Goal: Obtain resource: Obtain resource

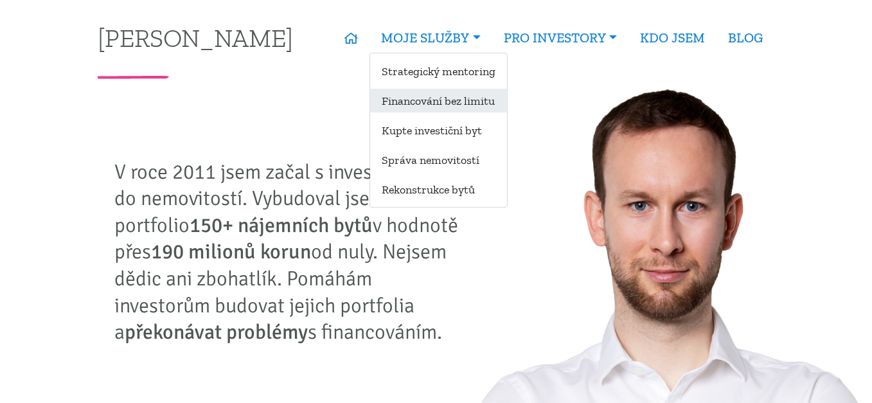
click at [446, 96] on link "Financování bez limitu" at bounding box center [438, 101] width 137 height 24
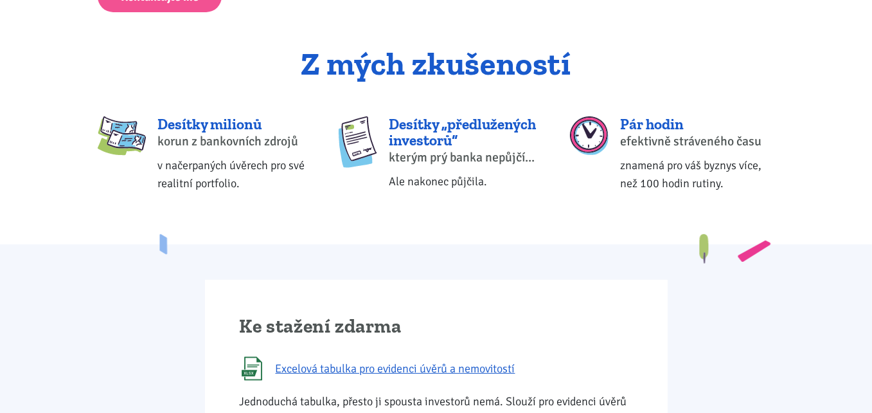
scroll to position [535, 0]
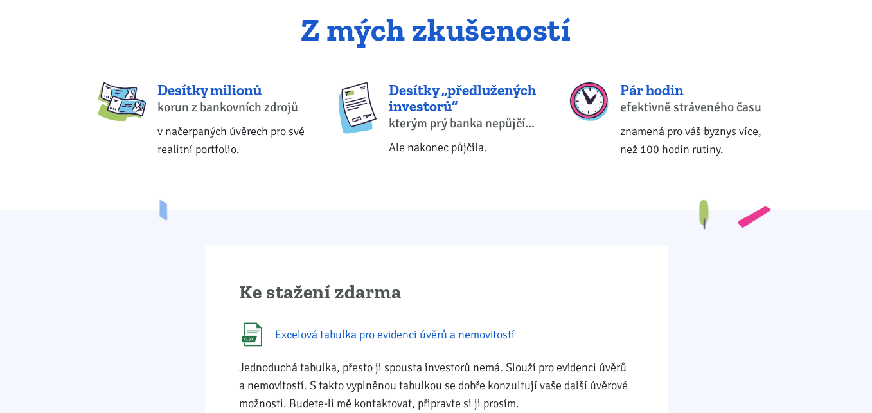
click at [336, 335] on span "Excelová tabulka pro evidenci úvěrů a nemovitostí" at bounding box center [396, 334] width 240 height 18
